Goal: Find specific page/section: Find specific page/section

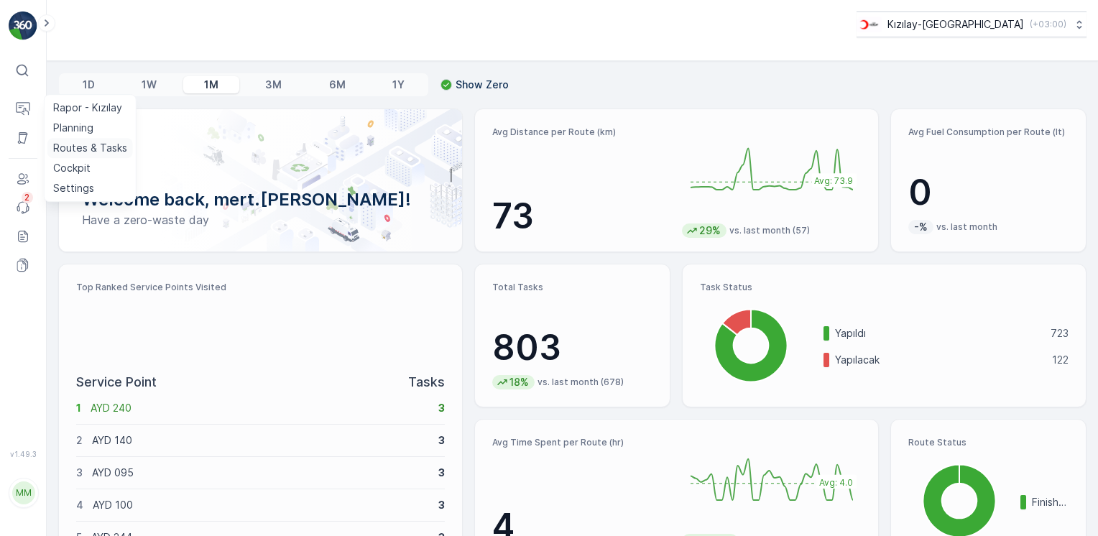
click at [88, 151] on p "Routes & Tasks" at bounding box center [90, 148] width 74 height 14
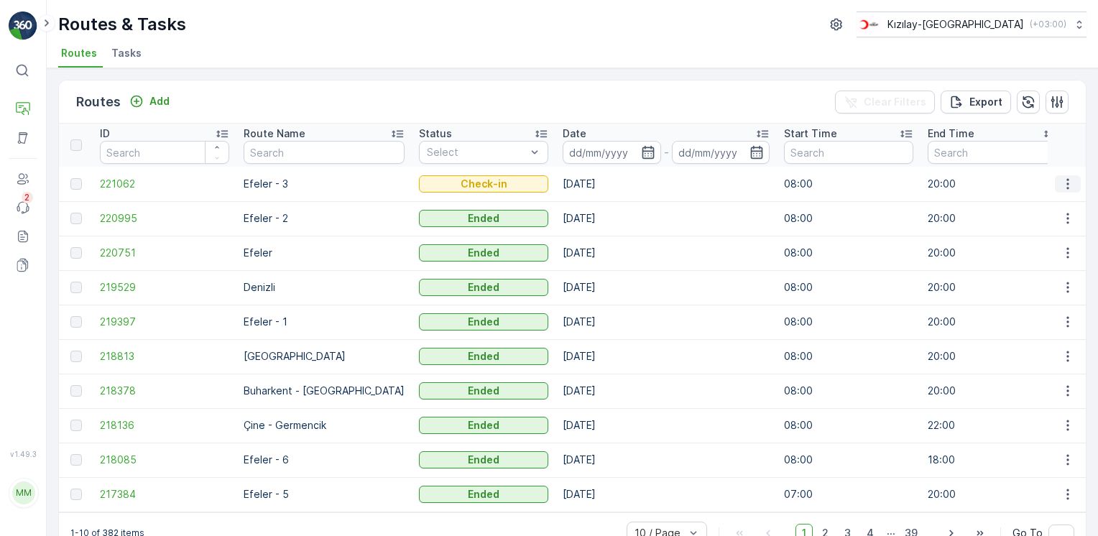
click at [1067, 180] on icon "button" at bounding box center [1068, 184] width 14 height 14
click at [1049, 204] on span "See More Details" at bounding box center [1033, 204] width 83 height 14
